Goal: Task Accomplishment & Management: Manage account settings

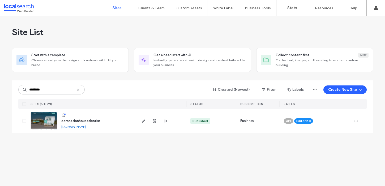
drag, startPoint x: 201, startPoint y: 162, endPoint x: 217, endPoint y: 157, distance: 16.2
click at [203, 161] on div "Site List Start with a template Choose a ready-made design and customize it to …" at bounding box center [192, 101] width 385 height 170
click at [355, 123] on span "button" at bounding box center [356, 121] width 9 height 9
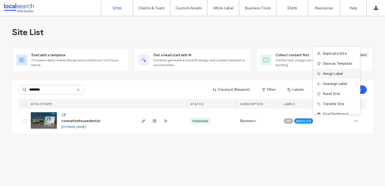
click at [327, 72] on span "Assign Label" at bounding box center [333, 73] width 20 height 5
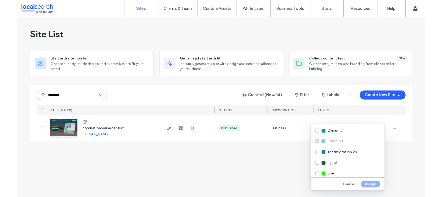
scroll to position [98, 0]
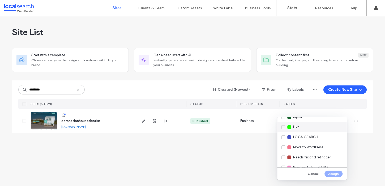
click at [302, 127] on div "Live" at bounding box center [312, 127] width 70 height 10
click at [298, 128] on span "Live" at bounding box center [296, 127] width 6 height 5
click at [305, 165] on span "Pending External DNS" at bounding box center [310, 167] width 35 height 5
click at [332, 173] on button "Assign" at bounding box center [334, 174] width 18 height 6
click at [242, 164] on div "Site List Start with a template Choose a ready-made design and customize it to …" at bounding box center [192, 101] width 385 height 170
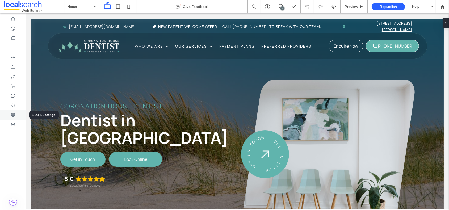
click at [12, 116] on use at bounding box center [13, 115] width 4 height 4
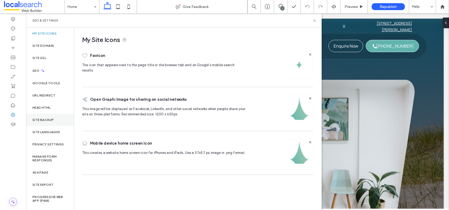
click at [50, 118] on label "Site Backup" at bounding box center [42, 120] width 21 height 4
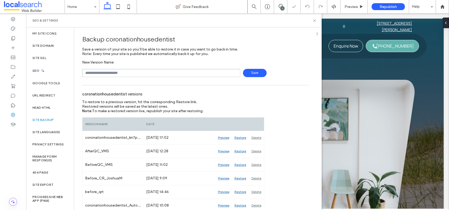
click at [115, 74] on input "text" at bounding box center [161, 73] width 158 height 8
type input "**********"
click at [251, 74] on span "Save" at bounding box center [255, 73] width 24 height 8
click at [315, 21] on icon at bounding box center [315, 21] width 4 height 4
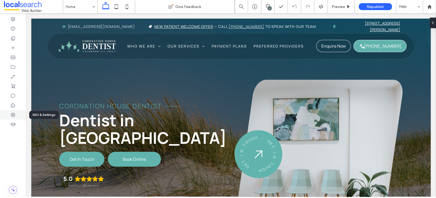
click at [12, 115] on icon at bounding box center [12, 114] width 5 height 5
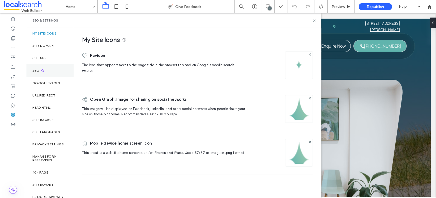
click at [38, 71] on label "SEO" at bounding box center [36, 71] width 8 height 4
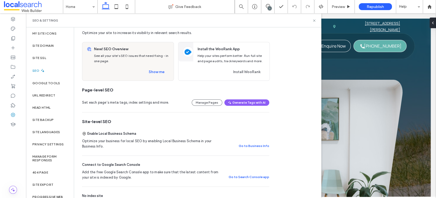
scroll to position [77, 0]
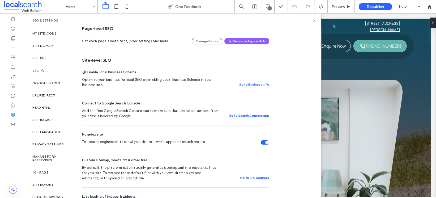
click at [264, 140] on div "Tell search engines not to crawl your site so it won’t appear in search results." at bounding box center [265, 142] width 9 height 4
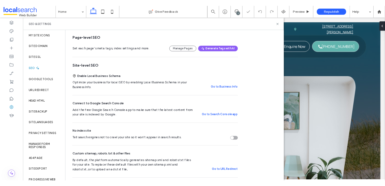
scroll to position [0, 0]
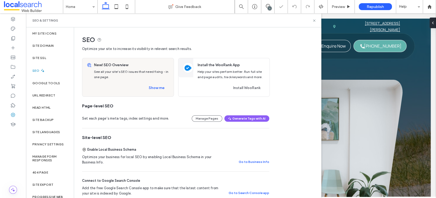
click at [43, 43] on div "Site Domain" at bounding box center [50, 46] width 48 height 12
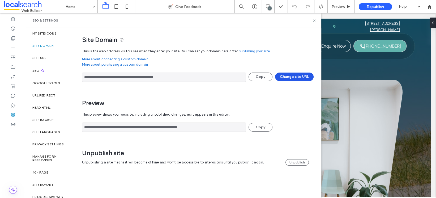
click at [296, 78] on button "Change site URL" at bounding box center [294, 77] width 39 height 9
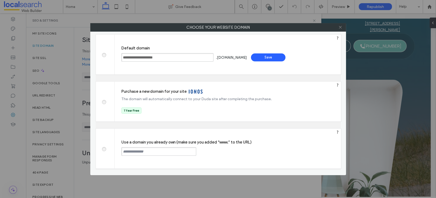
click at [340, 27] on icon at bounding box center [341, 27] width 4 height 4
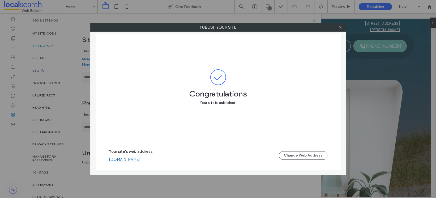
click at [339, 27] on icon at bounding box center [341, 27] width 4 height 4
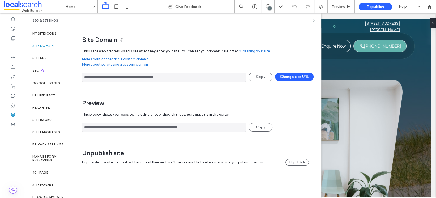
click at [316, 21] on icon at bounding box center [315, 21] width 4 height 4
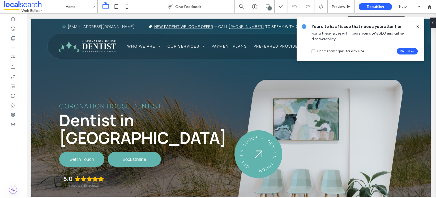
click at [370, 9] on span "Republish" at bounding box center [375, 7] width 17 height 5
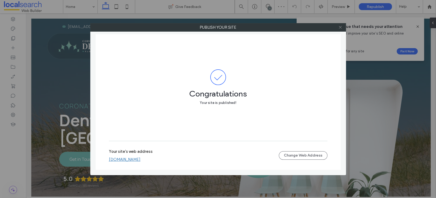
click at [339, 27] on icon at bounding box center [341, 27] width 4 height 4
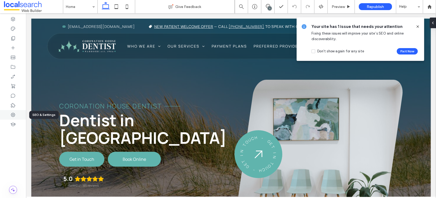
click at [14, 116] on icon at bounding box center [12, 114] width 5 height 5
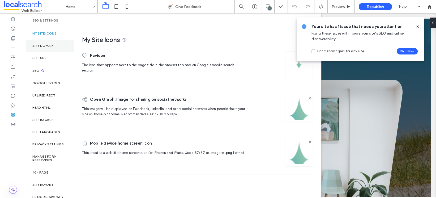
click at [46, 46] on label "Site Domain" at bounding box center [42, 46] width 21 height 4
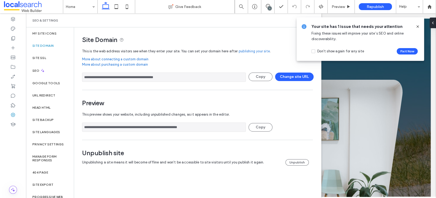
click at [417, 26] on icon at bounding box center [418, 26] width 4 height 4
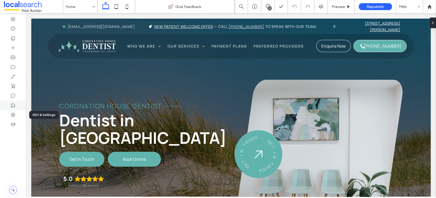
drag, startPoint x: 4, startPoint y: 116, endPoint x: 19, endPoint y: 110, distance: 16.0
click at [4, 116] on div at bounding box center [13, 115] width 26 height 10
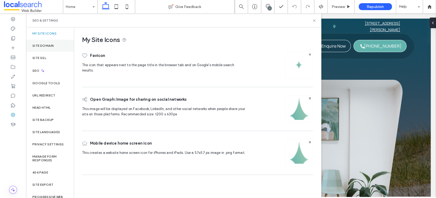
click at [59, 48] on div "Site Domain" at bounding box center [50, 46] width 48 height 12
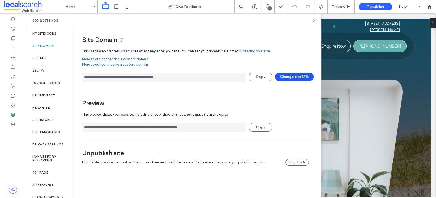
click at [300, 77] on button "Change site URL" at bounding box center [294, 77] width 39 height 9
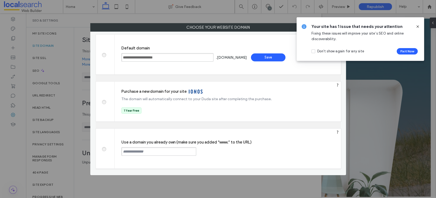
click at [160, 151] on input "text" at bounding box center [158, 151] width 75 height 9
paste input "**********"
type input "**********"
click at [418, 26] on icon at bounding box center [418, 26] width 4 height 4
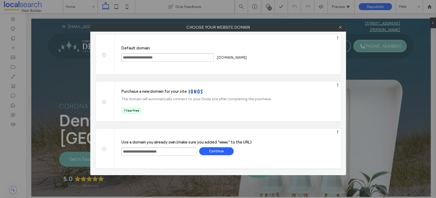
click at [214, 151] on div "Continue" at bounding box center [216, 151] width 35 height 8
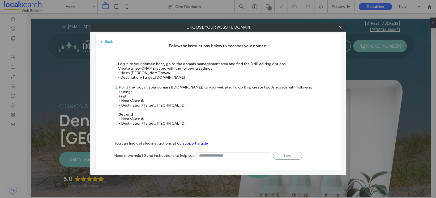
click at [305, 117] on div "Point the root of your domain (domain.com) to your website. To do this, create …" at bounding box center [221, 105] width 204 height 41
click at [340, 28] on icon at bounding box center [341, 27] width 4 height 4
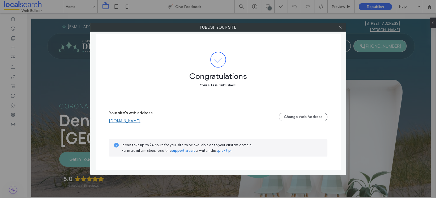
click at [338, 25] on div at bounding box center [341, 27] width 8 height 8
click at [340, 27] on icon at bounding box center [341, 27] width 4 height 4
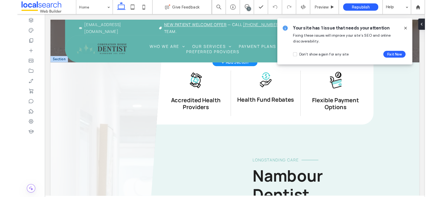
scroll to position [303, 0]
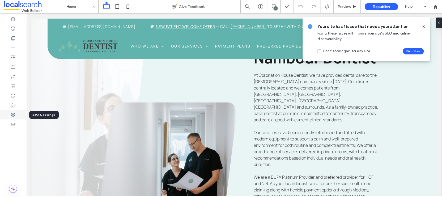
click at [11, 117] on icon at bounding box center [12, 114] width 5 height 5
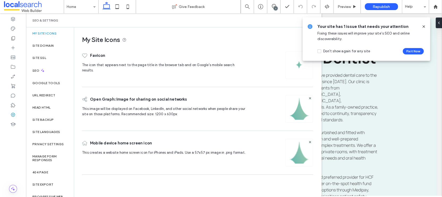
drag, startPoint x: 423, startPoint y: 26, endPoint x: 326, endPoint y: 10, distance: 98.9
click at [423, 26] on icon at bounding box center [424, 26] width 4 height 4
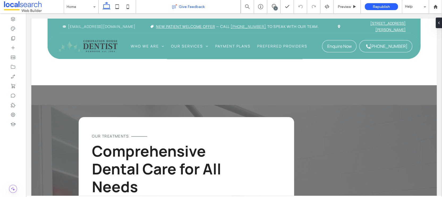
scroll to position [1438, 0]
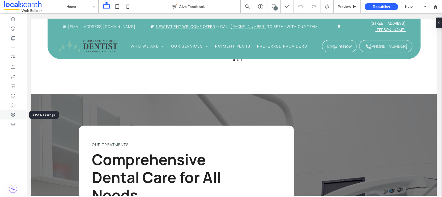
click at [15, 116] on icon at bounding box center [12, 114] width 5 height 5
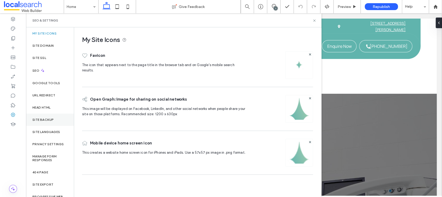
click at [49, 118] on label "Site Backup" at bounding box center [42, 120] width 21 height 4
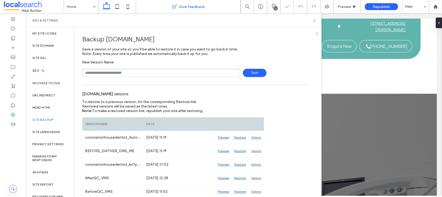
scroll to position [0, 0]
click at [123, 74] on input "text" at bounding box center [161, 73] width 158 height 8
type input "**********"
click at [252, 70] on span "Save" at bounding box center [255, 73] width 24 height 8
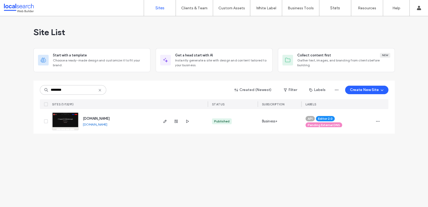
click at [107, 124] on link "[DOMAIN_NAME]" at bounding box center [95, 124] width 24 height 4
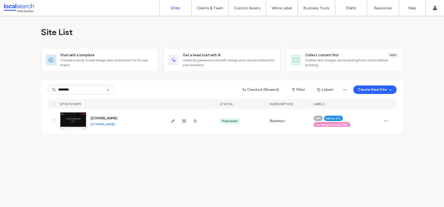
click at [141, 170] on div "Site List Start with a template Choose a ready-made design and customize it to …" at bounding box center [222, 111] width 444 height 191
click at [82, 90] on input "********" at bounding box center [81, 90] width 66 height 10
click at [171, 187] on div "Site List Start with a template Choose a ready-made design and customize it to …" at bounding box center [222, 111] width 444 height 191
click at [389, 119] on span "button" at bounding box center [385, 121] width 9 height 9
click at [366, 155] on span "Assign Label" at bounding box center [362, 155] width 20 height 5
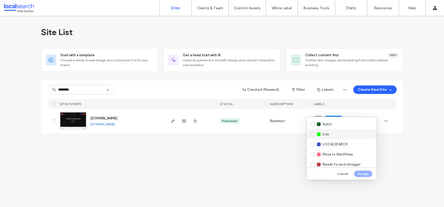
click at [322, 133] on span "Live" at bounding box center [325, 134] width 6 height 5
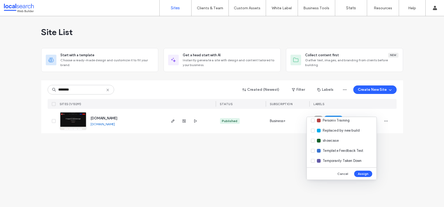
scroll to position [179, 0]
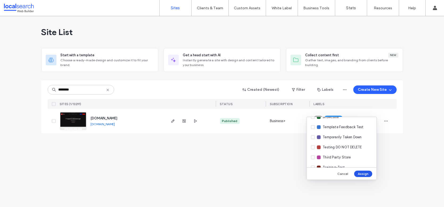
click at [365, 172] on button "Assign" at bounding box center [363, 174] width 18 height 6
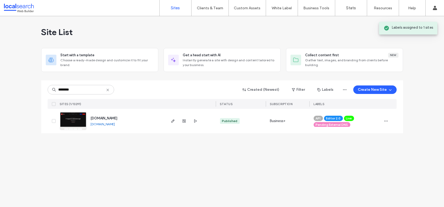
drag, startPoint x: 313, startPoint y: 157, endPoint x: 316, endPoint y: 154, distance: 4.1
click at [314, 157] on div "Site List Start with a template Choose a ready-made design and customize it to …" at bounding box center [222, 111] width 444 height 191
click at [334, 125] on span "Pending External DNS" at bounding box center [331, 125] width 32 height 5
click at [351, 124] on icon at bounding box center [350, 124] width 2 height 2
click at [334, 155] on div "Site List Start with a template Choose a ready-made design and customize it to …" at bounding box center [222, 111] width 444 height 191
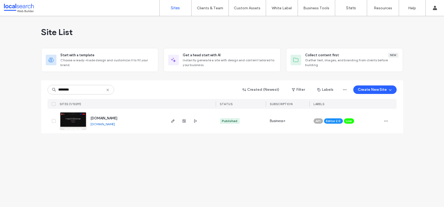
click at [222, 182] on div "Site List Start with a template Choose a ready-made design and customize it to …" at bounding box center [222, 111] width 444 height 191
click at [241, 161] on div "Site List Start with a template Choose a ready-made design and customize it to …" at bounding box center [222, 111] width 444 height 191
click at [183, 121] on use "button" at bounding box center [183, 121] width 3 height 3
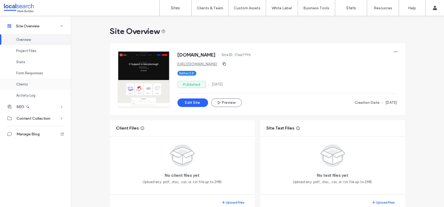
click at [24, 82] on span "Clients" at bounding box center [22, 84] width 12 height 4
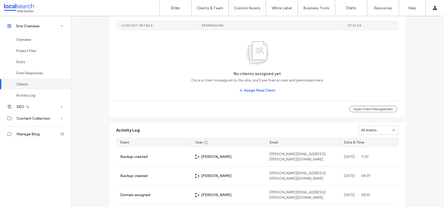
scroll to position [451, 0]
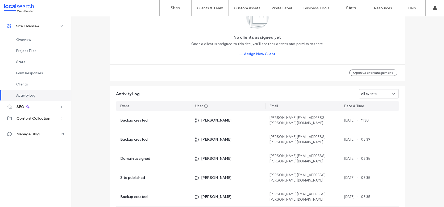
scroll to position [407, 0]
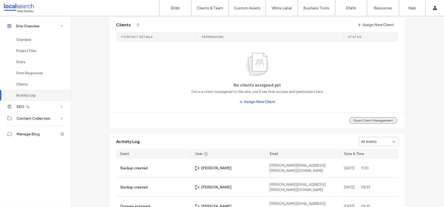
click at [381, 122] on button "Open Client Management" at bounding box center [373, 120] width 48 height 6
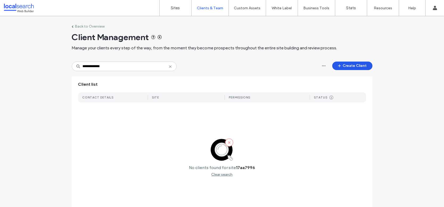
click at [349, 64] on button "Create Client" at bounding box center [352, 66] width 40 height 9
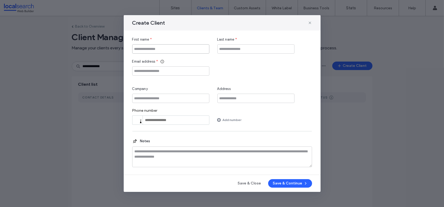
click at [167, 50] on input "First name" at bounding box center [170, 48] width 77 height 9
paste input "**********"
type input "**********"
click at [223, 50] on input "Last name" at bounding box center [255, 48] width 77 height 9
type input "******"
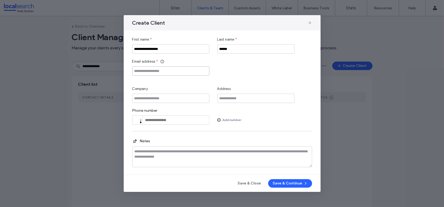
click at [168, 73] on input "Email address" at bounding box center [170, 70] width 77 height 9
paste input "**********"
type input "**********"
click at [180, 47] on input "**********" at bounding box center [170, 48] width 77 height 9
click at [165, 98] on input "Company" at bounding box center [170, 98] width 77 height 9
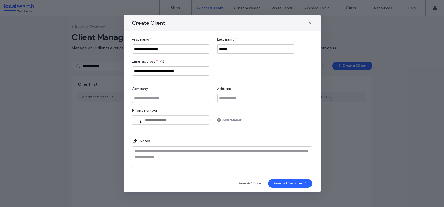
paste input "**********"
type input "**********"
click at [243, 83] on div "**********" at bounding box center [222, 81] width 180 height 88
click at [299, 185] on button "Save & Continue" at bounding box center [290, 183] width 44 height 9
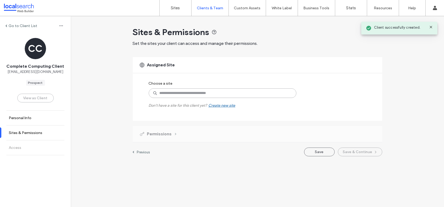
click at [166, 94] on input at bounding box center [222, 93] width 147 height 10
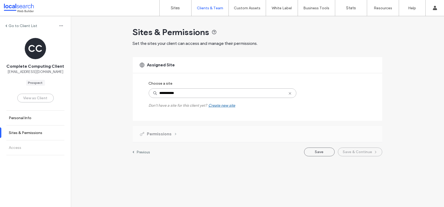
type input "**********"
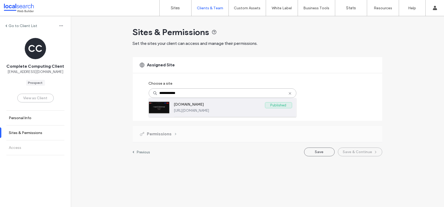
click at [199, 112] on label "https://www.completecomputing.com.au" at bounding box center [233, 111] width 118 height 4
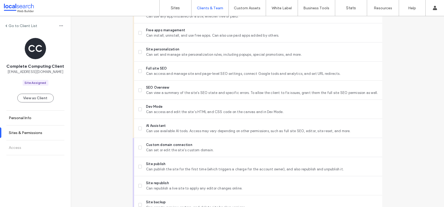
scroll to position [439, 0]
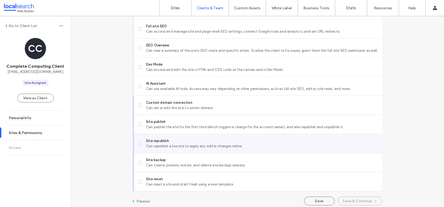
click at [183, 142] on span "Site republish" at bounding box center [261, 140] width 231 height 5
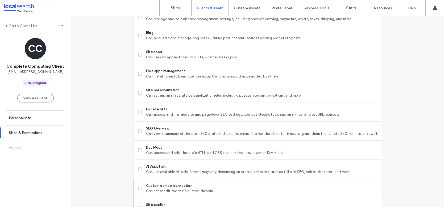
scroll to position [442, 0]
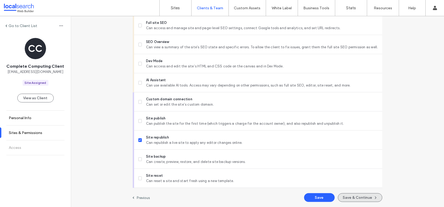
click at [365, 200] on button "Save & Continue" at bounding box center [359, 197] width 44 height 9
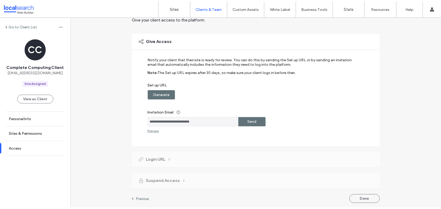
scroll to position [26, 0]
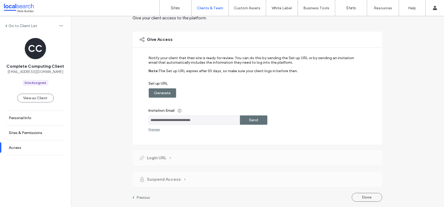
click at [165, 91] on label "Generate" at bounding box center [162, 93] width 16 height 10
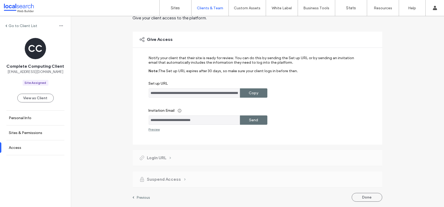
click at [261, 91] on div "Copy" at bounding box center [253, 92] width 27 height 9
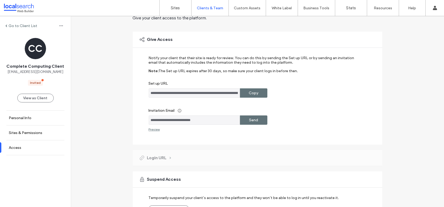
drag, startPoint x: 212, startPoint y: 121, endPoint x: 147, endPoint y: 121, distance: 65.1
click at [149, 121] on input "**********" at bounding box center [194, 120] width 91 height 9
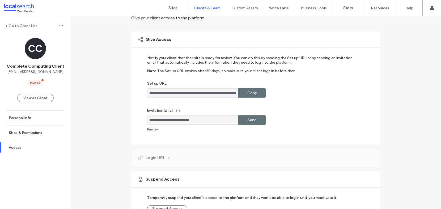
click at [318, 97] on div "**********" at bounding box center [252, 92] width 210 height 9
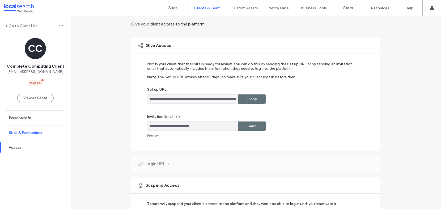
scroll to position [16, 0]
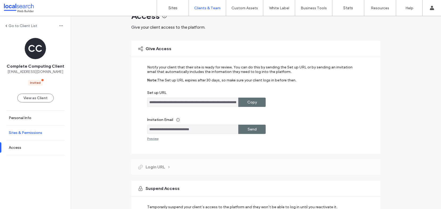
click at [25, 134] on label "Sites & Permissions" at bounding box center [25, 133] width 33 height 5
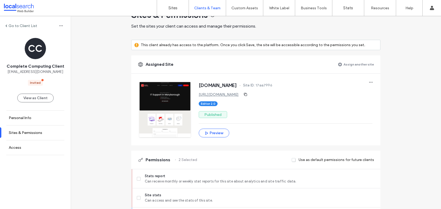
scroll to position [24, 0]
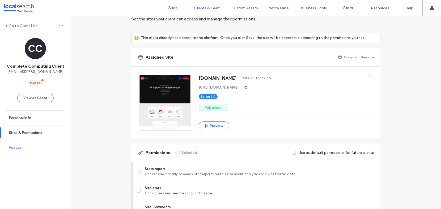
click at [28, 152] on link "Access" at bounding box center [35, 148] width 71 height 15
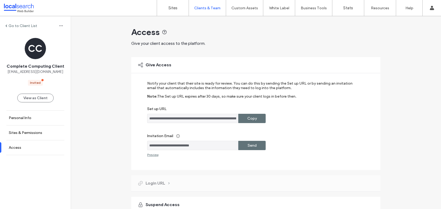
click at [251, 119] on label "Copy" at bounding box center [252, 119] width 10 height 10
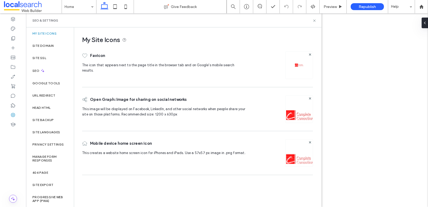
click at [44, 121] on label "Site Backup" at bounding box center [42, 120] width 21 height 4
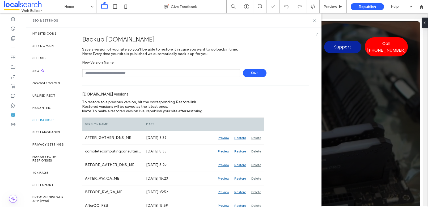
click at [103, 74] on input "text" at bounding box center [161, 73] width 158 height 8
type input "**********"
click at [245, 74] on span "Save" at bounding box center [255, 73] width 24 height 8
click at [316, 20] on icon at bounding box center [315, 21] width 4 height 4
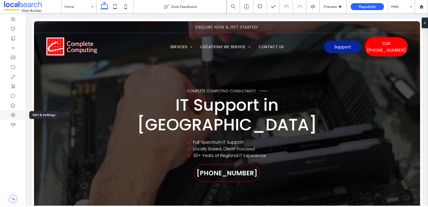
click at [14, 113] on icon at bounding box center [12, 114] width 5 height 5
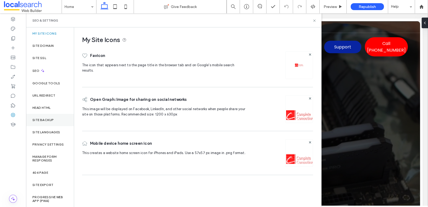
click at [42, 120] on label "Site Backup" at bounding box center [42, 120] width 21 height 4
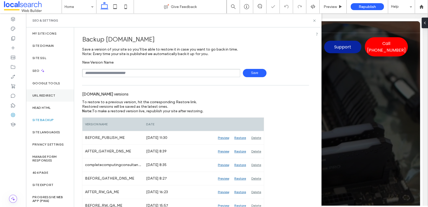
click at [47, 93] on div "URL Redirect" at bounding box center [50, 95] width 48 height 12
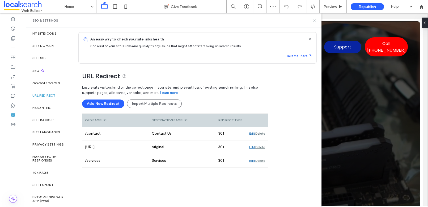
click at [314, 19] on icon at bounding box center [315, 21] width 4 height 4
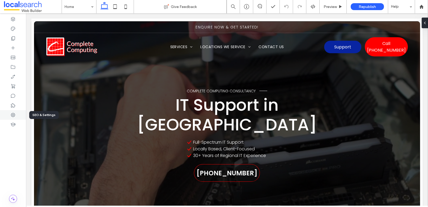
click at [12, 115] on use at bounding box center [13, 115] width 4 height 4
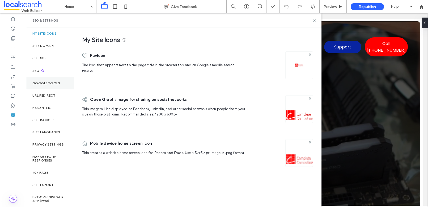
drag, startPoint x: 43, startPoint y: 72, endPoint x: 54, endPoint y: 78, distance: 13.0
click at [43, 72] on icon at bounding box center [42, 70] width 5 height 5
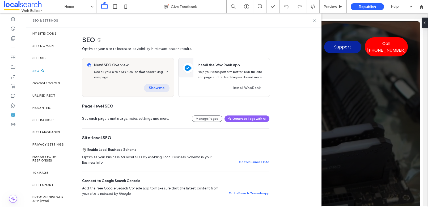
click at [161, 90] on button "Show me" at bounding box center [157, 88] width 26 height 9
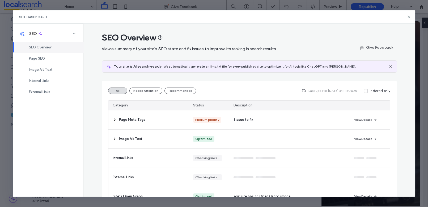
click at [114, 121] on icon at bounding box center [115, 119] width 4 height 4
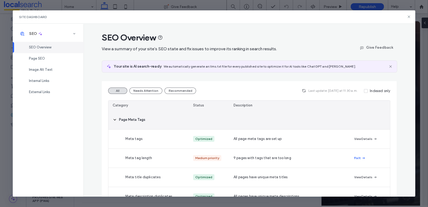
click at [114, 121] on icon at bounding box center [115, 119] width 4 height 4
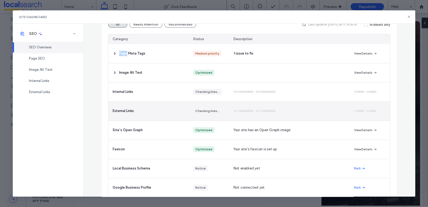
scroll to position [14, 0]
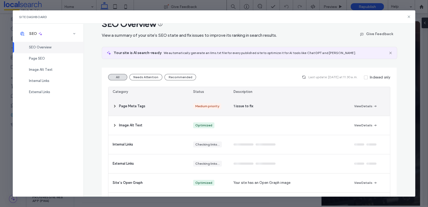
click at [109, 104] on div "Page Meta Tags" at bounding box center [148, 106] width 81 height 19
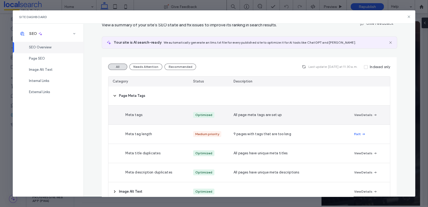
scroll to position [0, 0]
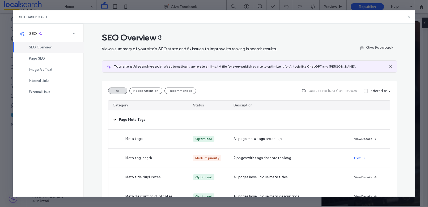
click at [411, 17] on icon at bounding box center [409, 17] width 4 height 4
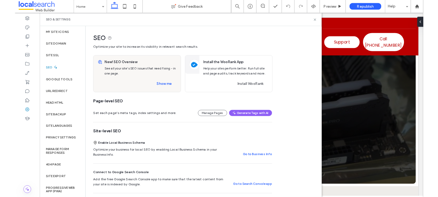
scroll to position [40, 0]
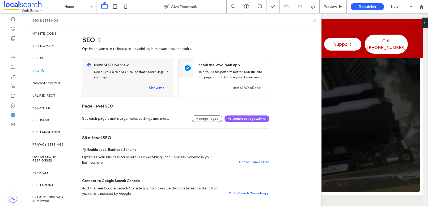
click at [315, 20] on use at bounding box center [314, 20] width 2 height 2
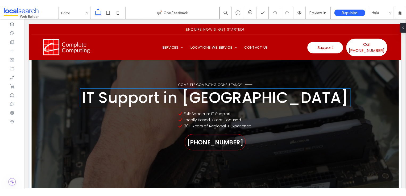
scroll to position [0, 0]
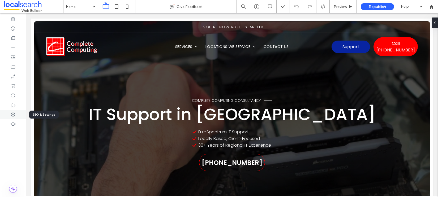
click at [9, 117] on div at bounding box center [13, 115] width 26 height 10
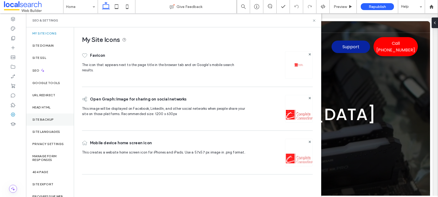
click at [50, 117] on div "Site Backup" at bounding box center [50, 120] width 48 height 12
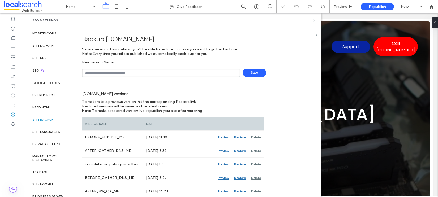
click at [314, 21] on icon at bounding box center [315, 21] width 4 height 4
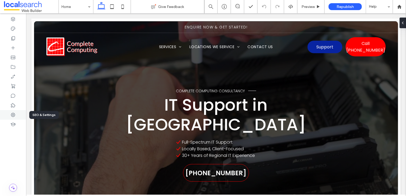
click at [16, 112] on div at bounding box center [13, 115] width 26 height 10
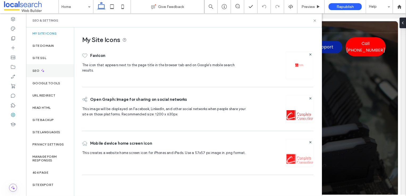
click at [38, 68] on div "SEO" at bounding box center [50, 70] width 48 height 13
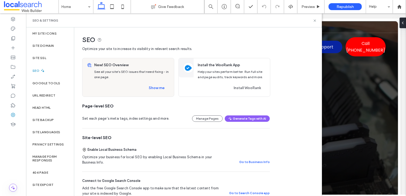
click at [142, 90] on div "Show me" at bounding box center [131, 88] width 75 height 9
click at [150, 88] on button "Show me" at bounding box center [157, 88] width 26 height 9
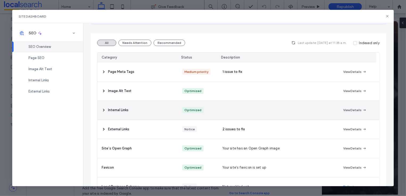
scroll to position [47, 0]
click at [138, 111] on div "Internal Links" at bounding box center [137, 111] width 81 height 19
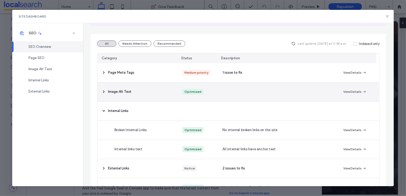
click at [129, 90] on span "Image Alt Text" at bounding box center [119, 91] width 23 height 5
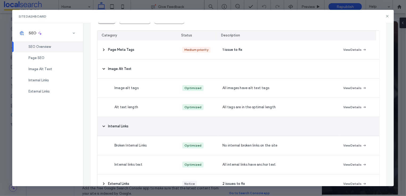
scroll to position [92, 0]
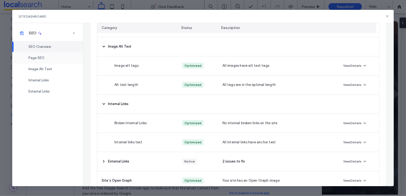
click at [49, 59] on div "Page SEO" at bounding box center [47, 57] width 71 height 11
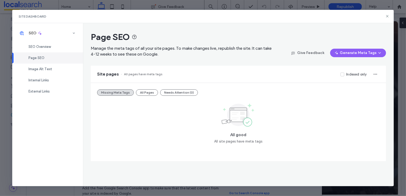
scroll to position [0, 0]
click at [50, 46] on span "SEO Overview" at bounding box center [39, 47] width 22 height 4
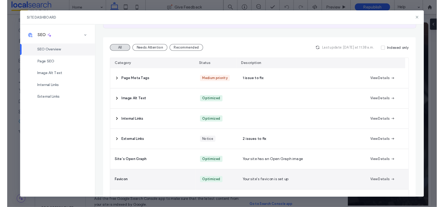
scroll to position [90, 0]
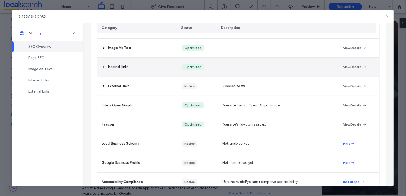
click at [123, 69] on span "Internal Links" at bounding box center [118, 66] width 20 height 5
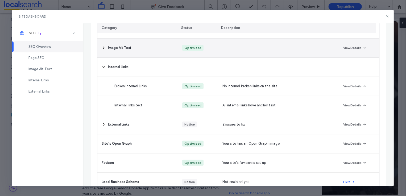
click at [134, 52] on div "Image Alt Text" at bounding box center [137, 48] width 81 height 19
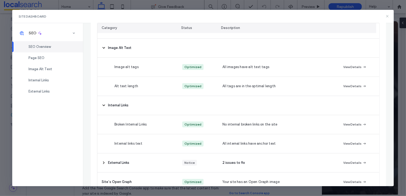
click at [388, 16] on icon at bounding box center [387, 16] width 4 height 4
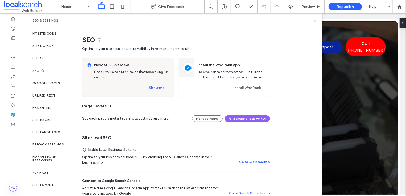
click at [316, 19] on icon at bounding box center [315, 21] width 4 height 4
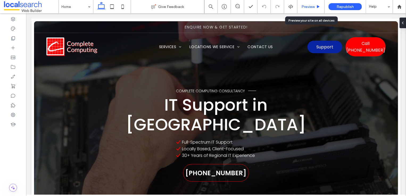
click at [312, 9] on div "Preview" at bounding box center [310, 6] width 27 height 13
click at [302, 6] on span "Preview" at bounding box center [307, 7] width 13 height 5
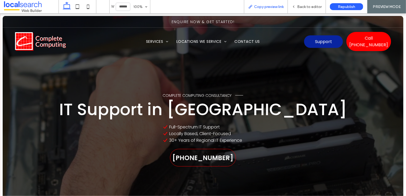
click at [273, 9] on span "Copy preview link" at bounding box center [268, 7] width 29 height 5
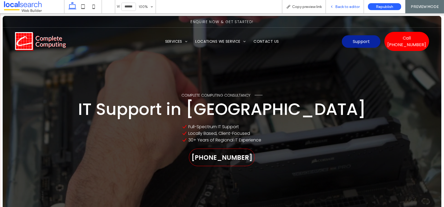
click at [349, 3] on div "Back to editor" at bounding box center [345, 6] width 38 height 13
click at [344, 9] on div "Back to editor" at bounding box center [345, 6] width 38 height 13
click at [345, 8] on span "Back to editor" at bounding box center [347, 7] width 24 height 5
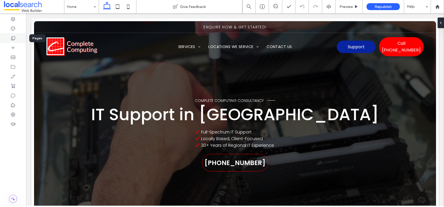
click at [11, 39] on use at bounding box center [13, 38] width 4 height 4
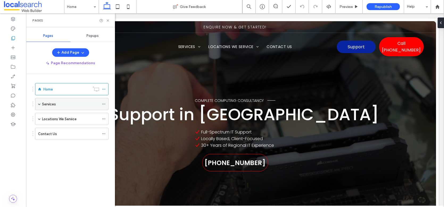
click at [39, 103] on span at bounding box center [39, 104] width 3 height 3
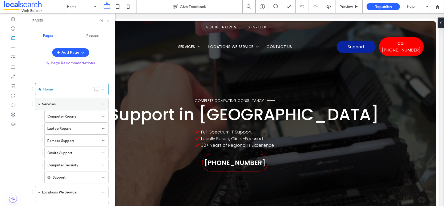
click at [39, 104] on span at bounding box center [39, 104] width 3 height 3
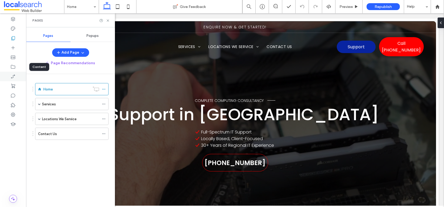
click at [15, 67] on icon at bounding box center [12, 66] width 5 height 5
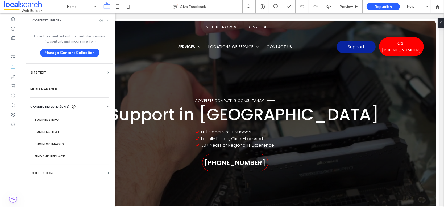
click at [51, 120] on label "Business Info" at bounding box center [71, 120] width 72 height 4
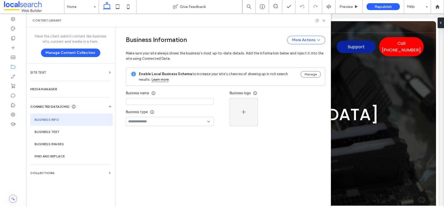
type input "**********"
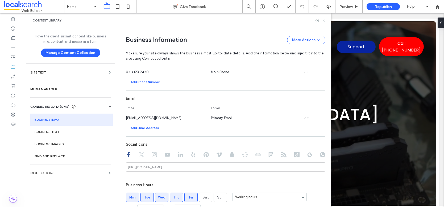
scroll to position [120, 0]
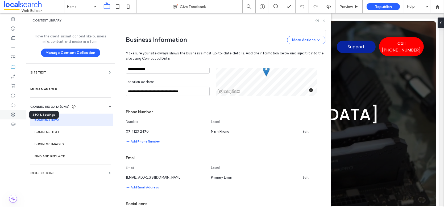
click at [16, 113] on div at bounding box center [13, 115] width 26 height 10
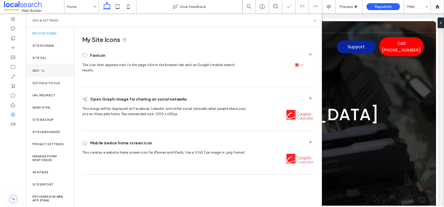
click at [44, 73] on div "SEO" at bounding box center [50, 70] width 48 height 13
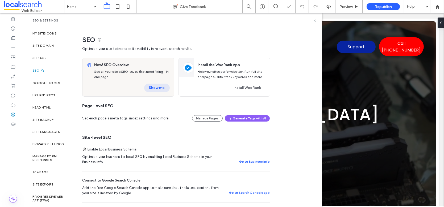
click at [149, 88] on button "Show me" at bounding box center [157, 88] width 26 height 9
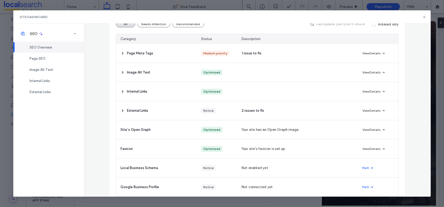
scroll to position [102, 0]
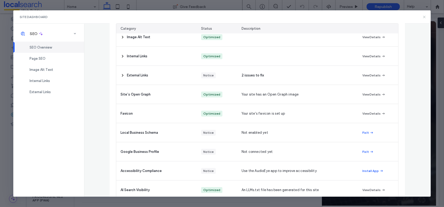
click at [423, 16] on icon at bounding box center [424, 17] width 4 height 4
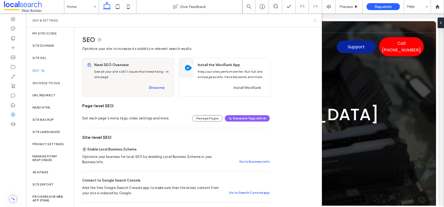
click at [314, 20] on icon at bounding box center [315, 21] width 4 height 4
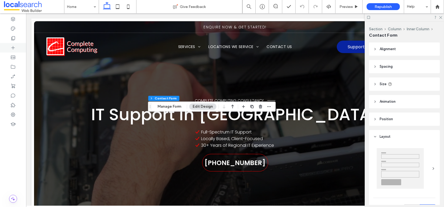
type input "*"
type input "***"
type input "**"
type input "*"
type input "***"
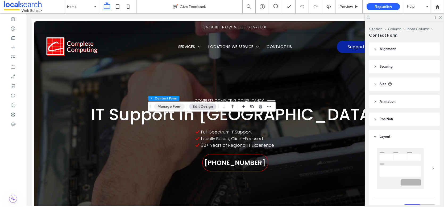
click at [172, 106] on button "Manage Form" at bounding box center [169, 107] width 31 height 6
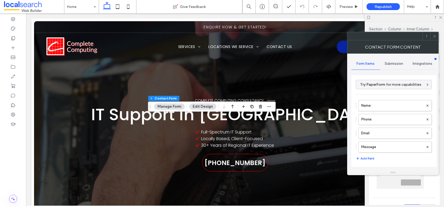
click at [396, 61] on div "Submission" at bounding box center [393, 64] width 28 height 12
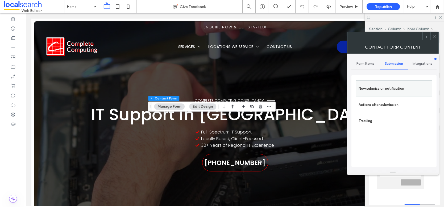
click at [378, 89] on label "New submission notification" at bounding box center [393, 88] width 71 height 11
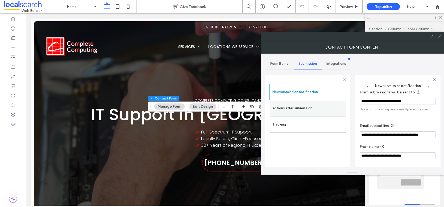
scroll to position [0, 0]
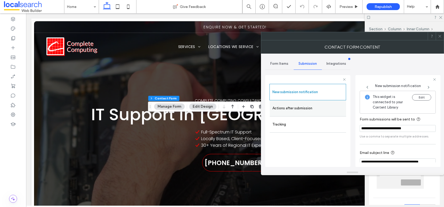
click at [320, 111] on label "Actions after submission" at bounding box center [307, 108] width 71 height 11
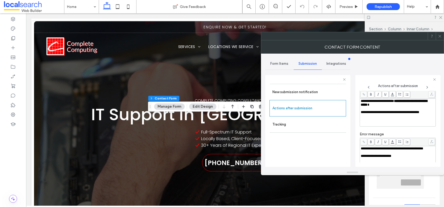
scroll to position [45, 0]
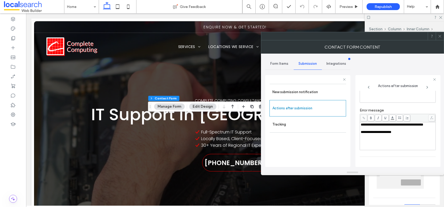
click at [440, 36] on icon at bounding box center [439, 36] width 4 height 4
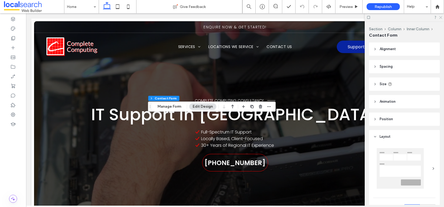
click at [441, 17] on use at bounding box center [440, 17] width 3 height 3
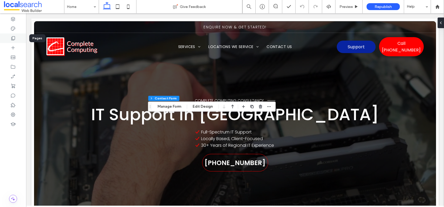
click at [15, 40] on icon at bounding box center [12, 38] width 5 height 5
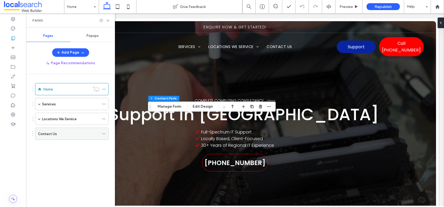
click at [72, 135] on div "Contact Us" at bounding box center [68, 134] width 61 height 6
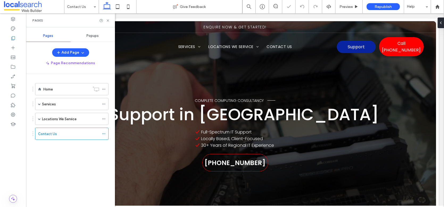
click at [108, 19] on icon at bounding box center [108, 21] width 4 height 4
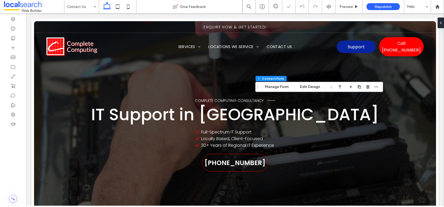
type input "*"
type input "***"
type input "**"
type input "*"
type input "***"
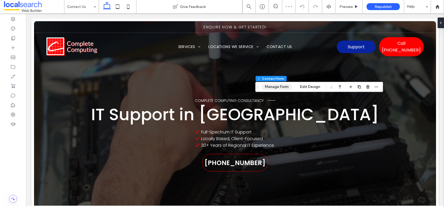
click at [277, 87] on button "Manage Form" at bounding box center [276, 87] width 31 height 6
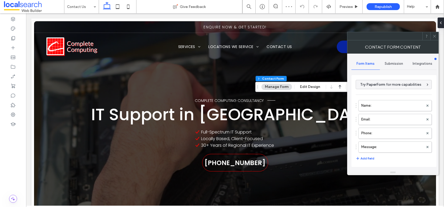
click at [393, 64] on span "Submission" at bounding box center [394, 64] width 18 height 4
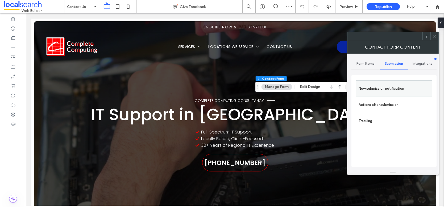
click at [373, 89] on label "New submission notification" at bounding box center [393, 88] width 71 height 11
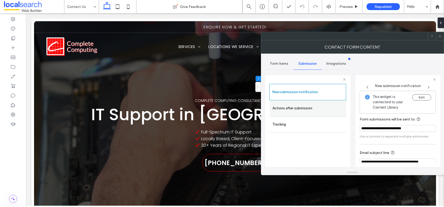
click at [308, 110] on label "Actions after submission" at bounding box center [307, 108] width 71 height 11
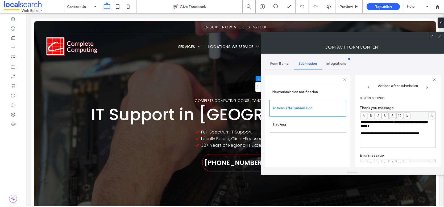
click at [439, 35] on icon at bounding box center [439, 36] width 4 height 4
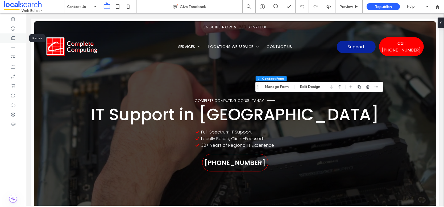
click at [13, 40] on use at bounding box center [13, 38] width 4 height 4
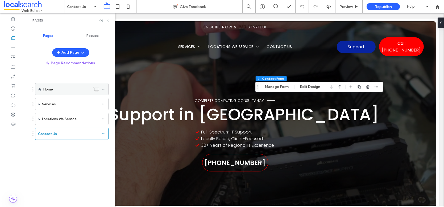
click at [49, 91] on label "Home" at bounding box center [48, 89] width 10 height 9
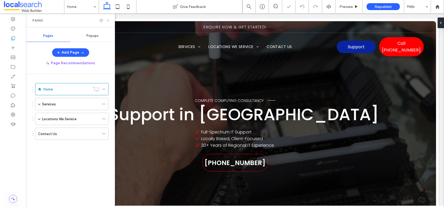
click at [107, 20] on icon at bounding box center [108, 21] width 4 height 4
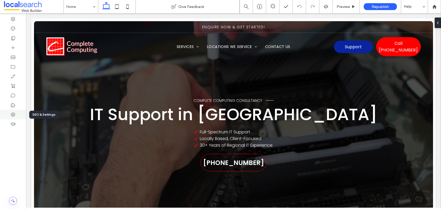
click at [9, 111] on div at bounding box center [13, 115] width 26 height 10
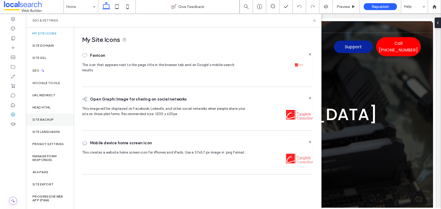
click at [50, 120] on label "Site Backup" at bounding box center [42, 120] width 21 height 4
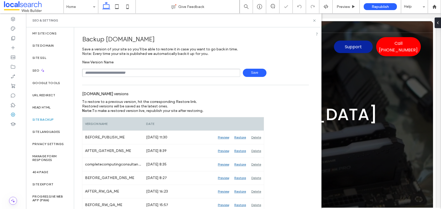
click at [127, 74] on input "text" at bounding box center [161, 73] width 158 height 8
type input "**********"
click at [250, 73] on span "Save" at bounding box center [255, 73] width 24 height 8
